Goal: Information Seeking & Learning: Check status

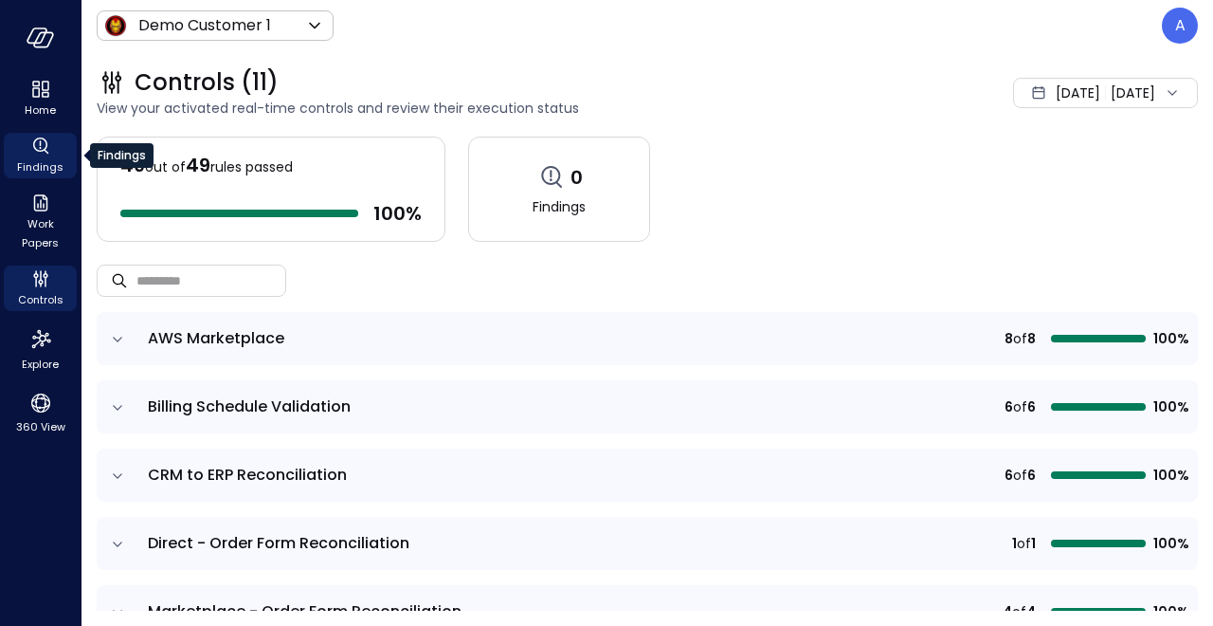
click at [49, 149] on icon "Findings" at bounding box center [40, 146] width 23 height 23
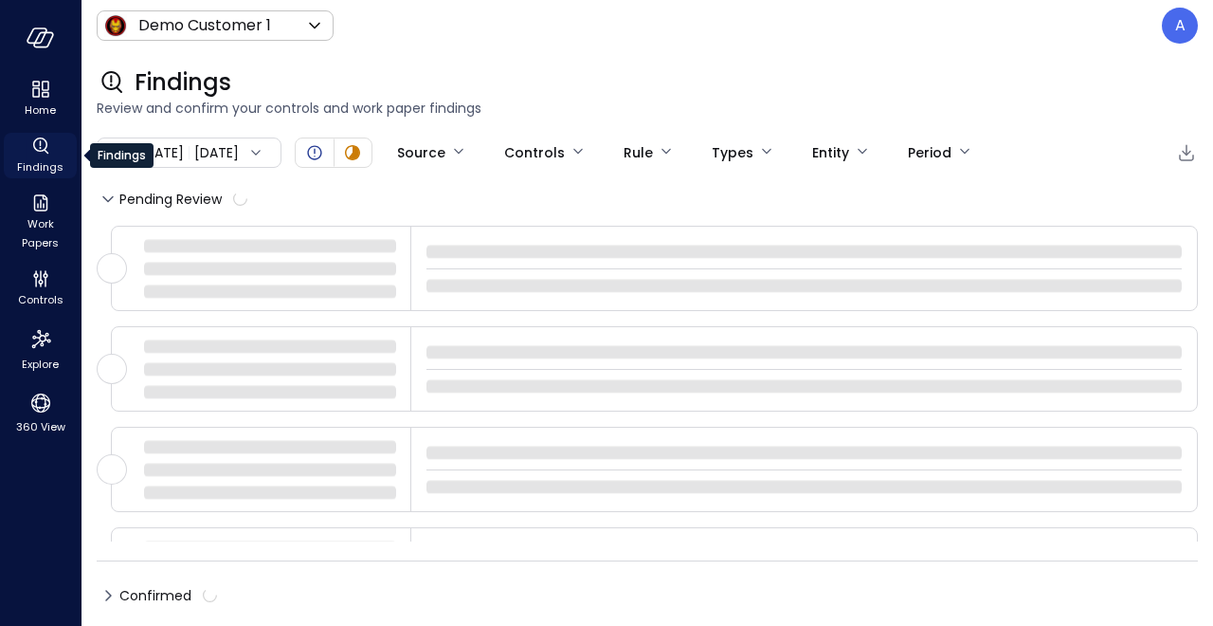
click at [42, 162] on span "Findings" at bounding box center [40, 166] width 46 height 19
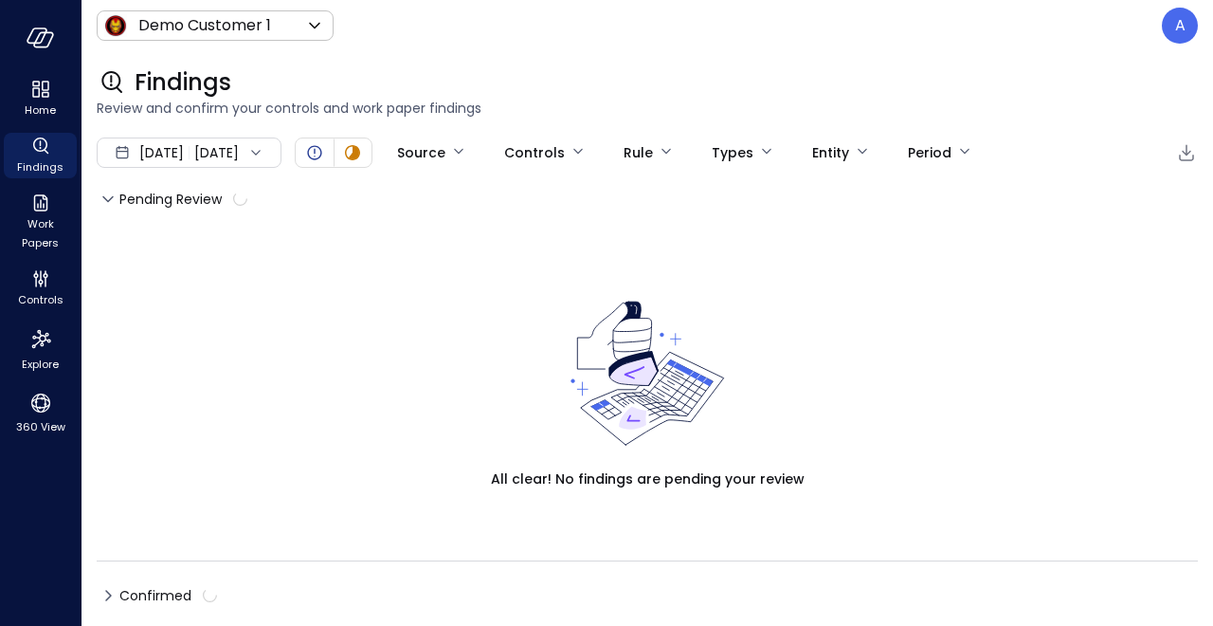
click at [265, 149] on icon at bounding box center [255, 152] width 19 height 19
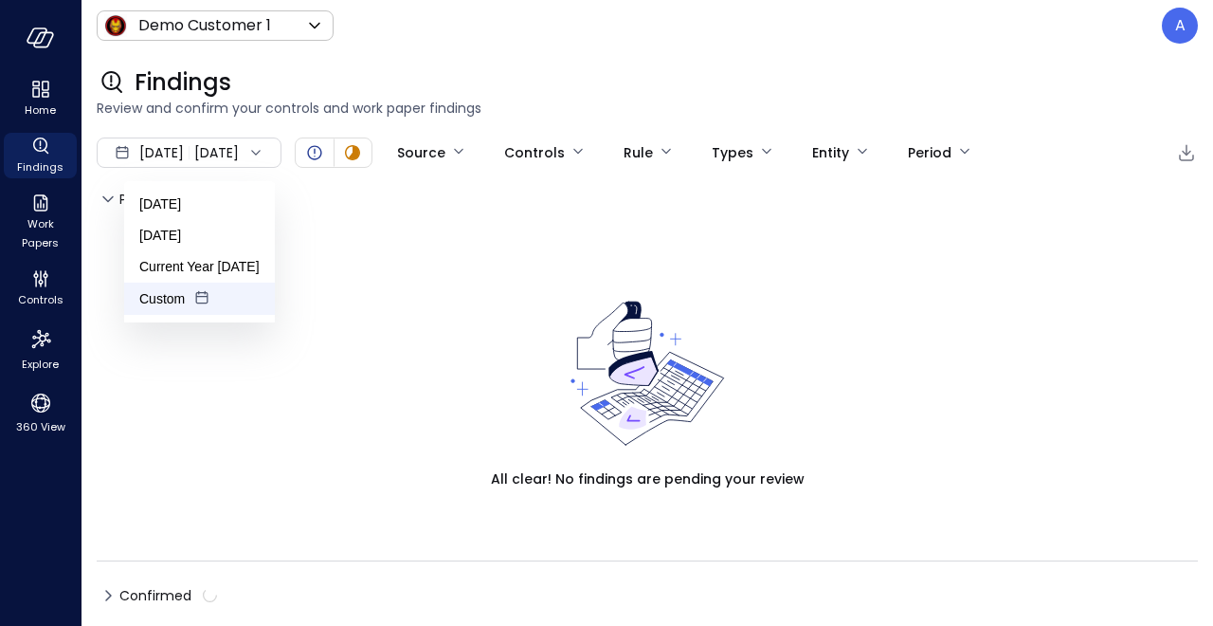
click at [178, 287] on li "Custom" at bounding box center [199, 298] width 151 height 32
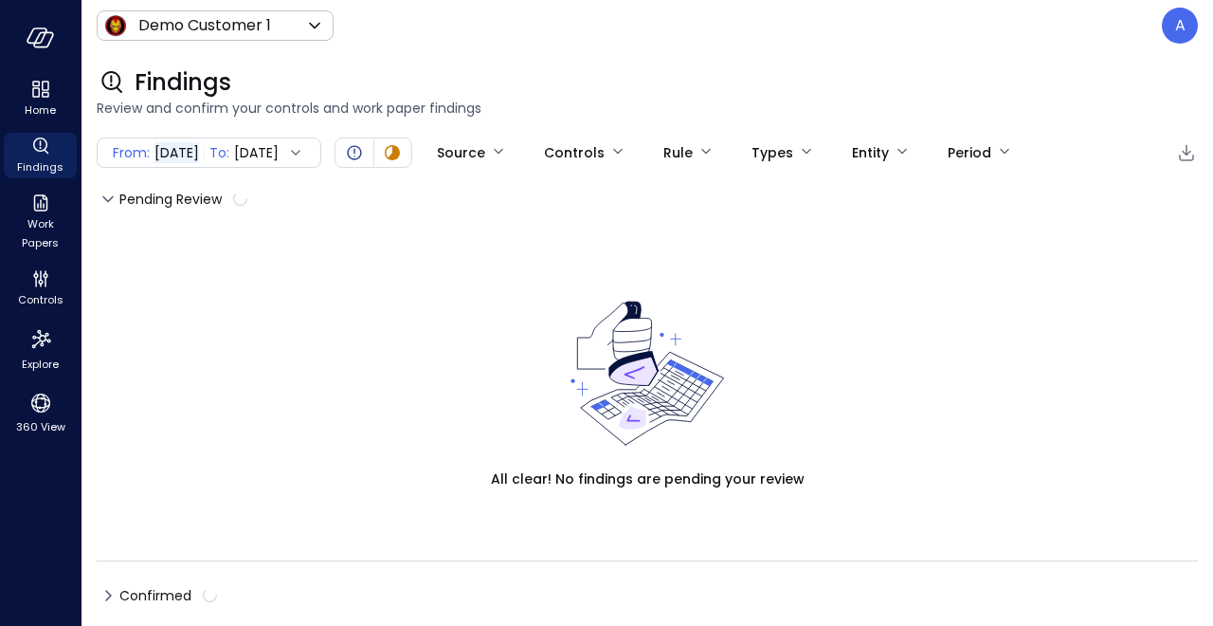
click at [305, 143] on icon at bounding box center [295, 152] width 19 height 19
click at [305, 152] on icon at bounding box center [295, 152] width 19 height 19
click at [305, 147] on icon at bounding box center [295, 152] width 19 height 19
click at [305, 152] on icon at bounding box center [295, 152] width 19 height 19
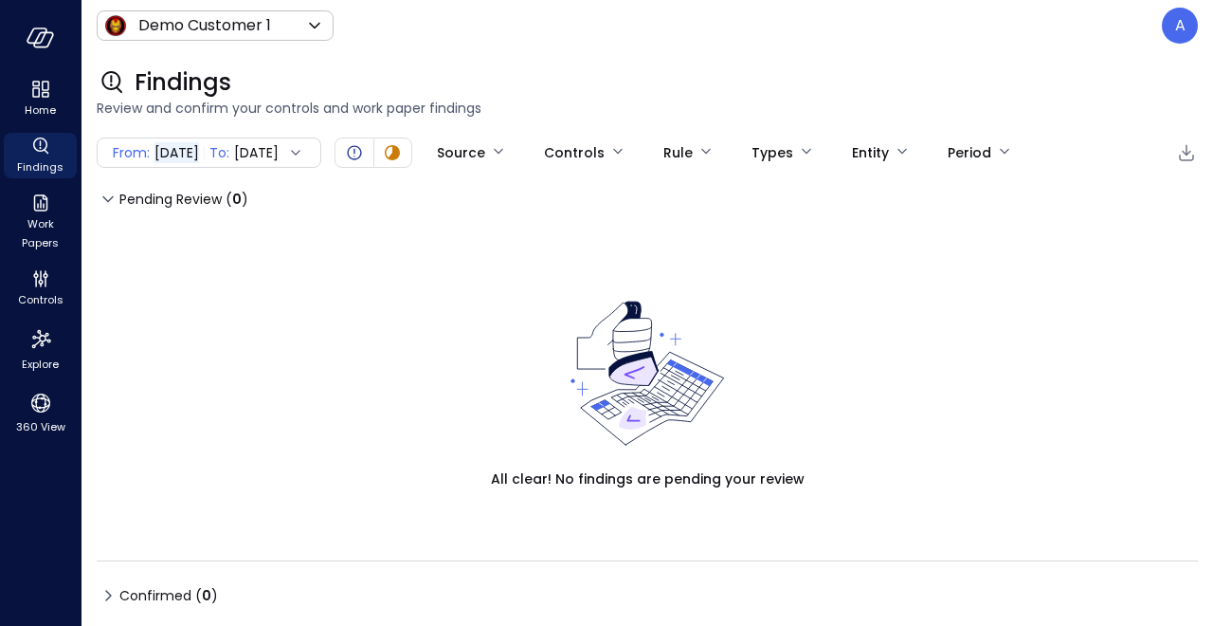
click at [199, 151] on span "[DATE]" at bounding box center [176, 152] width 45 height 21
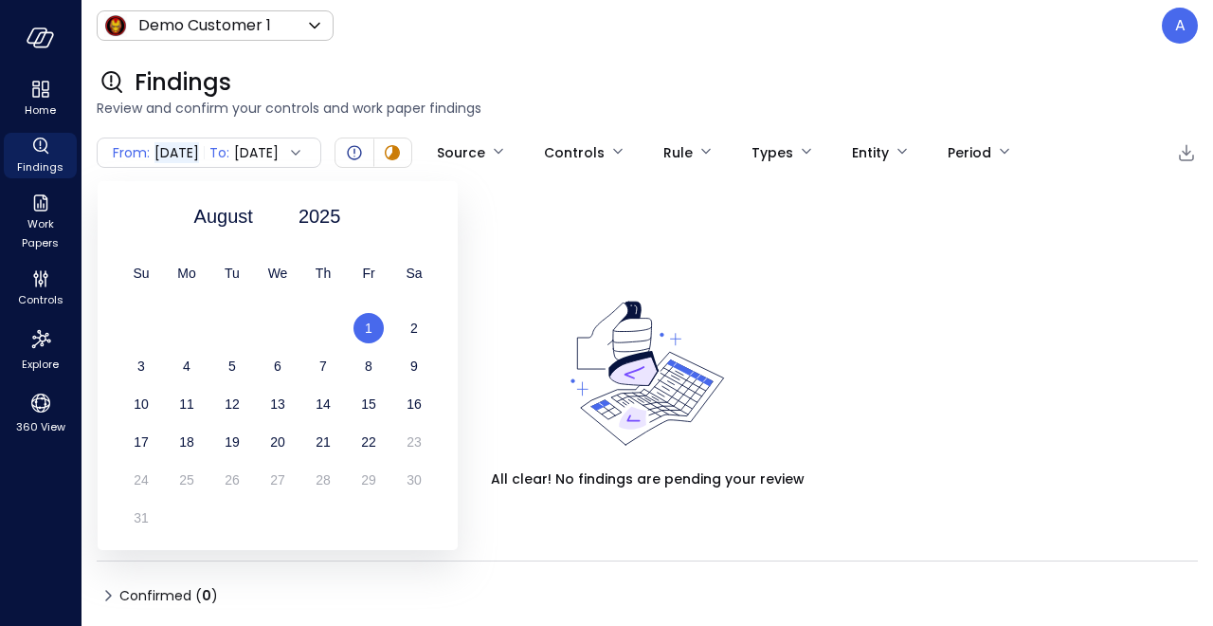
click at [305, 151] on icon at bounding box center [295, 152] width 19 height 19
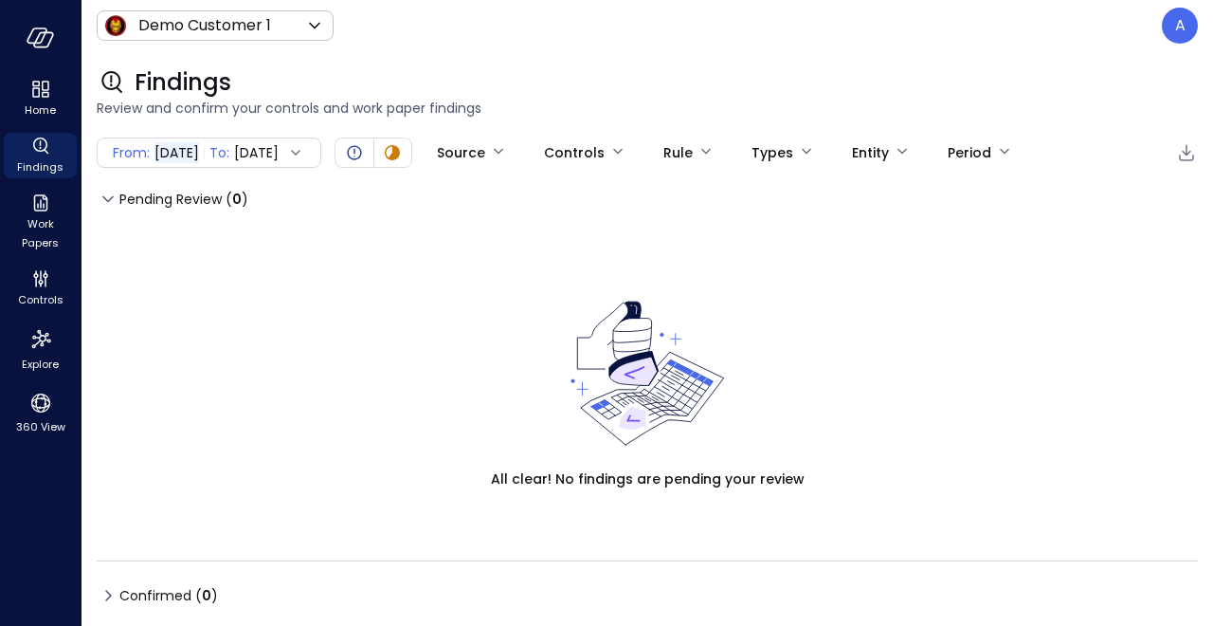
click at [300, 151] on icon at bounding box center [295, 152] width 9 height 5
click at [305, 146] on icon at bounding box center [295, 152] width 19 height 19
click at [321, 159] on div "From: [DATE] To: [DATE]" at bounding box center [209, 152] width 225 height 30
click at [305, 148] on icon at bounding box center [295, 152] width 19 height 19
click at [314, 90] on div "Findings" at bounding box center [647, 82] width 1101 height 30
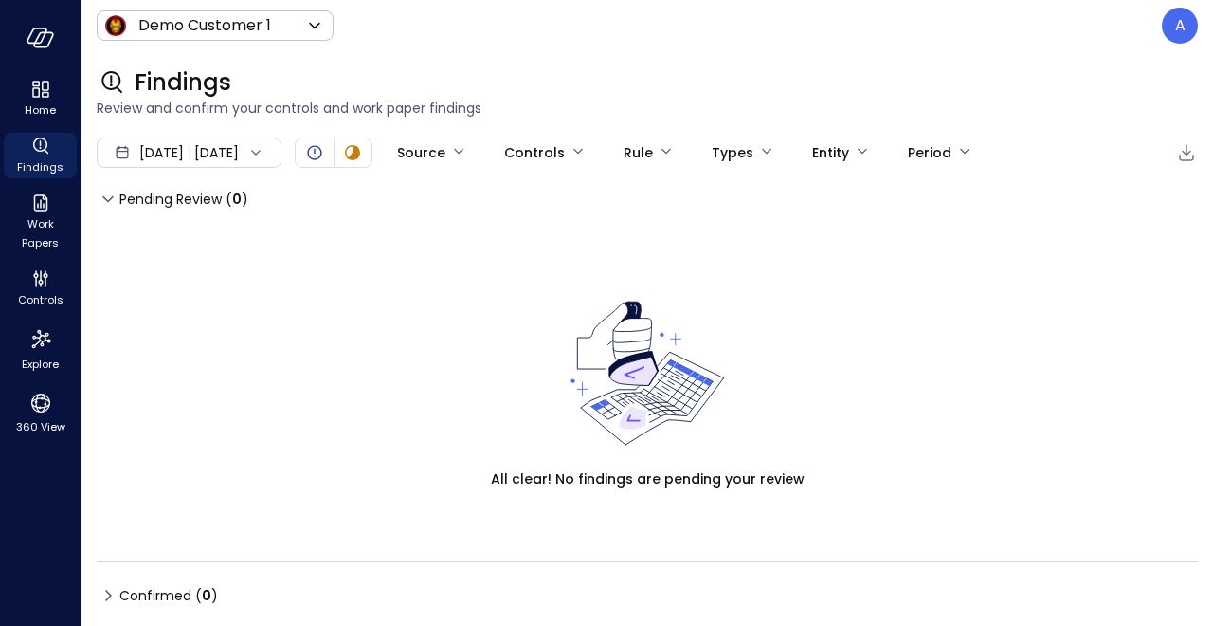
click at [265, 150] on icon at bounding box center [255, 152] width 19 height 19
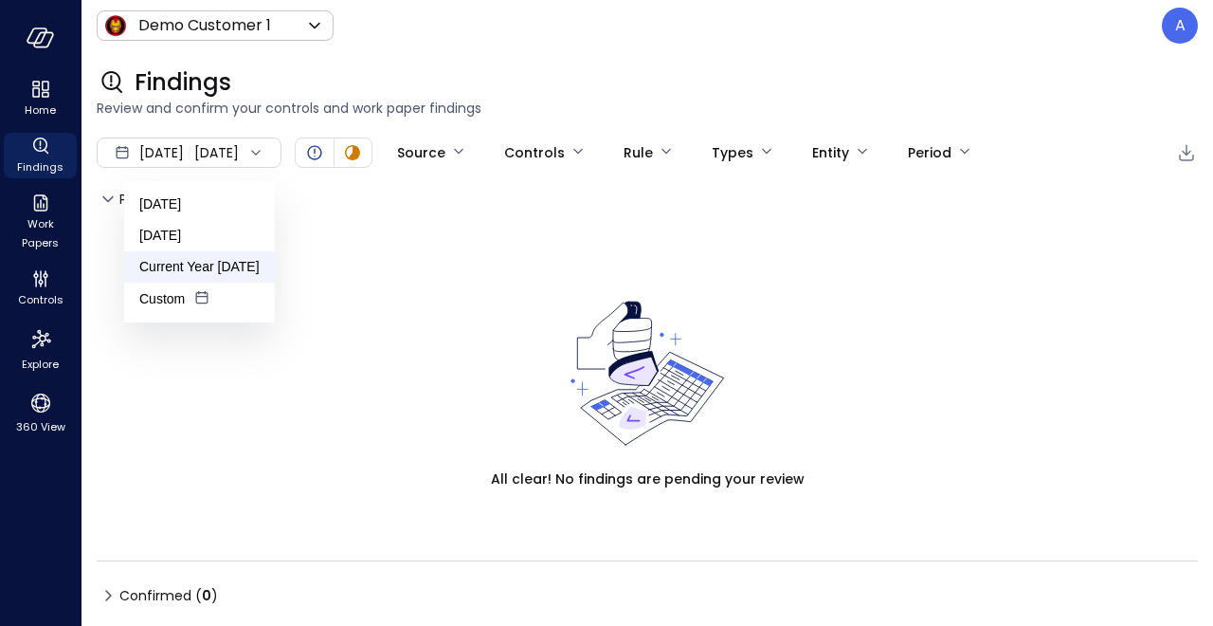
click at [211, 259] on li "Current Year [DATE]" at bounding box center [199, 266] width 151 height 31
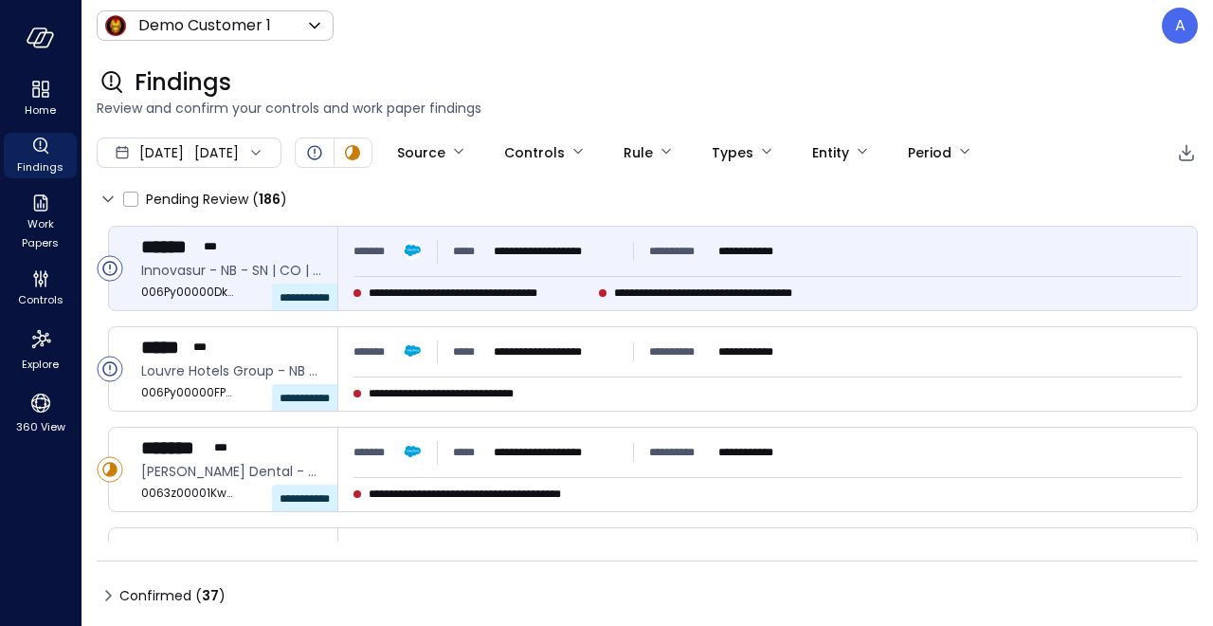
click at [535, 295] on span "**********" at bounding box center [480, 292] width 223 height 19
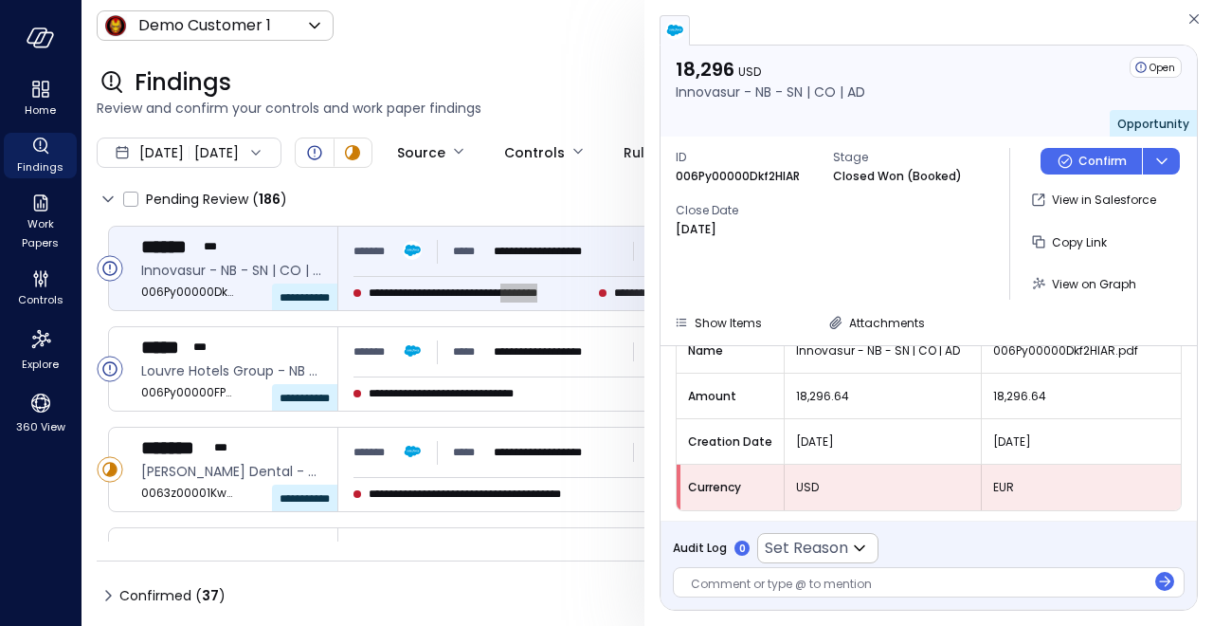
scroll to position [268, 0]
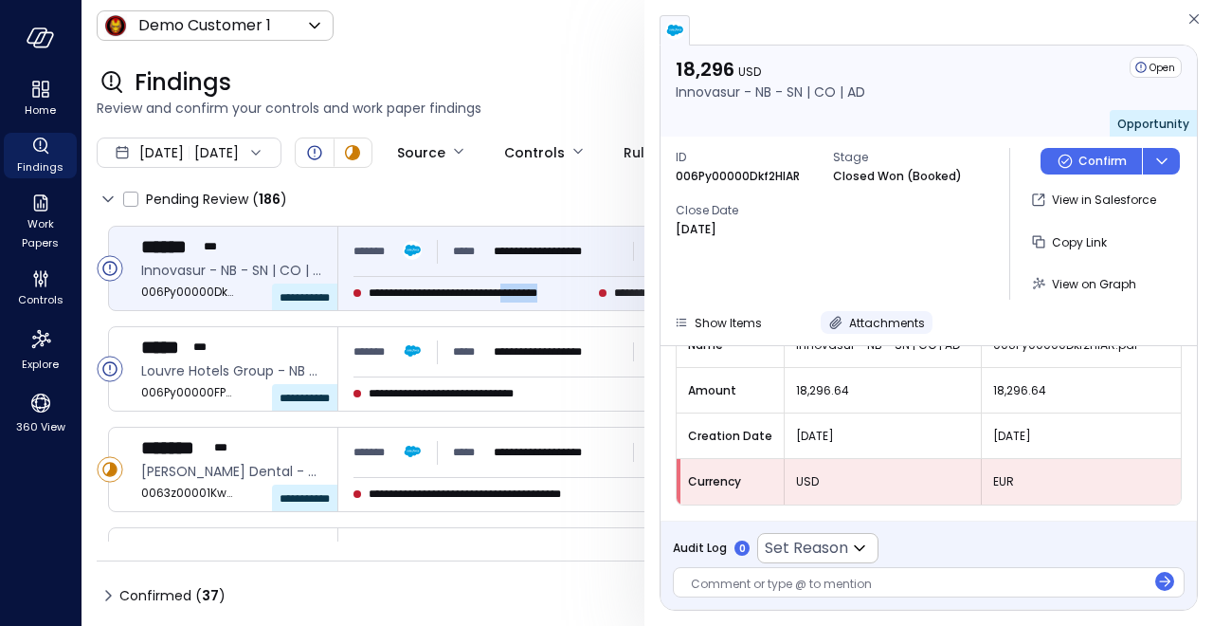
click at [879, 322] on span "Attachments" at bounding box center [887, 323] width 76 height 16
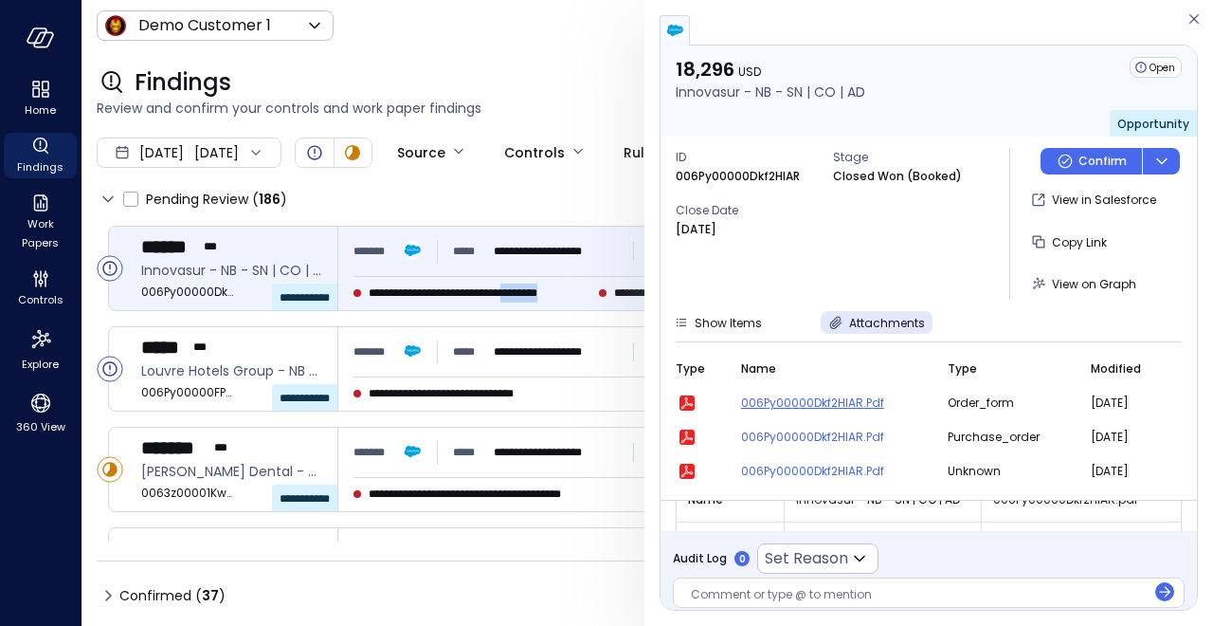
click at [794, 407] on span "006Py00000Dkf2HIAR.pdf" at bounding box center [833, 402] width 184 height 19
